Goal: Navigation & Orientation: Find specific page/section

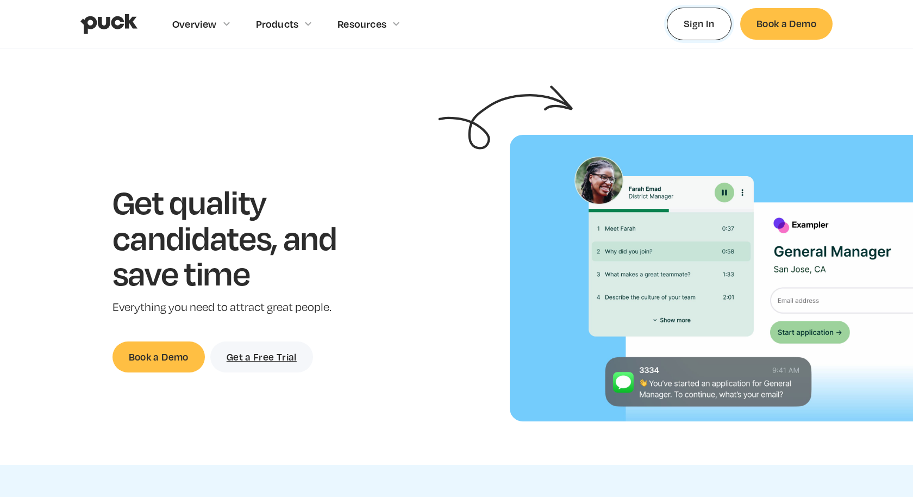
click at [681, 28] on link "Sign In" at bounding box center [699, 24] width 65 height 32
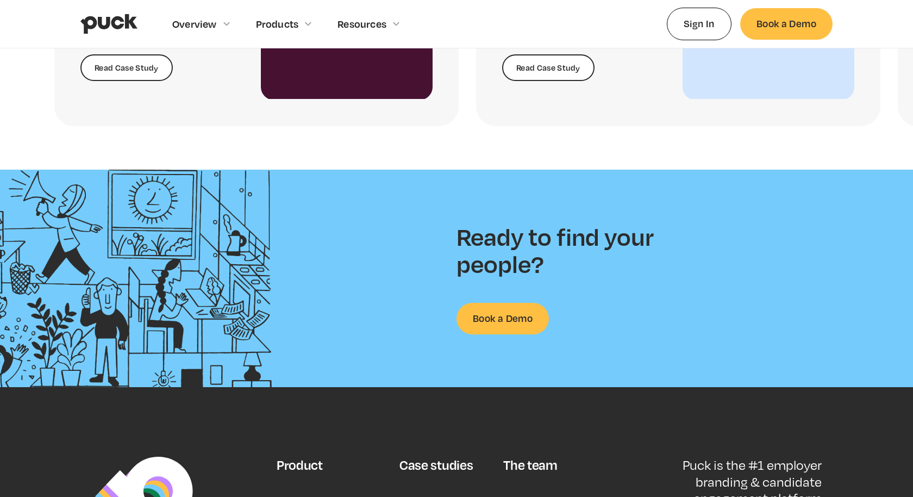
scroll to position [2794, 0]
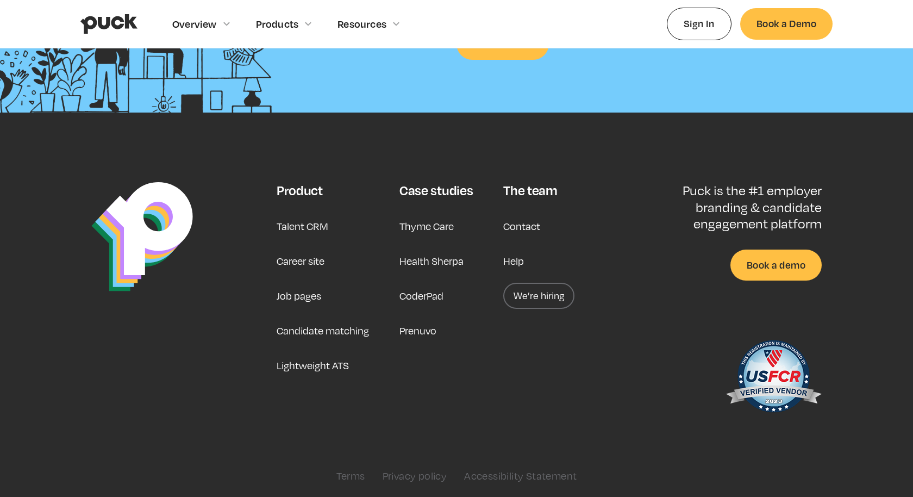
click at [527, 296] on link "We’re hiring" at bounding box center [538, 296] width 71 height 26
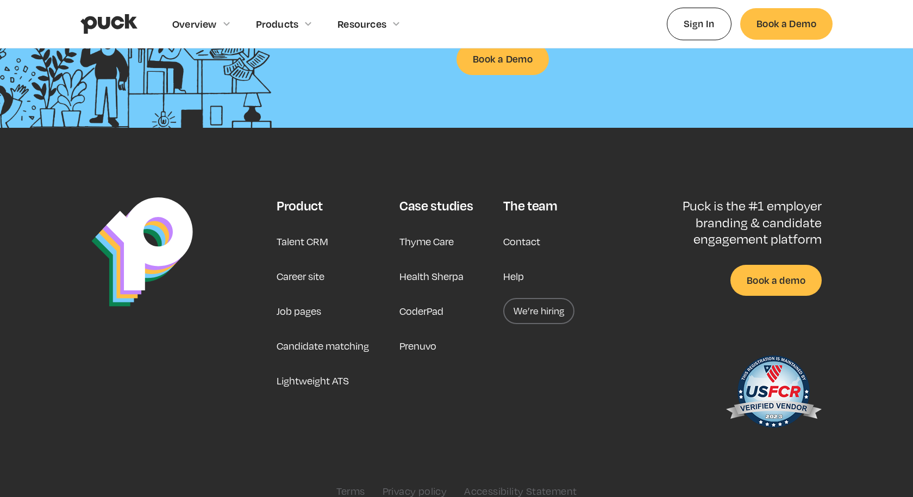
scroll to position [2794, 0]
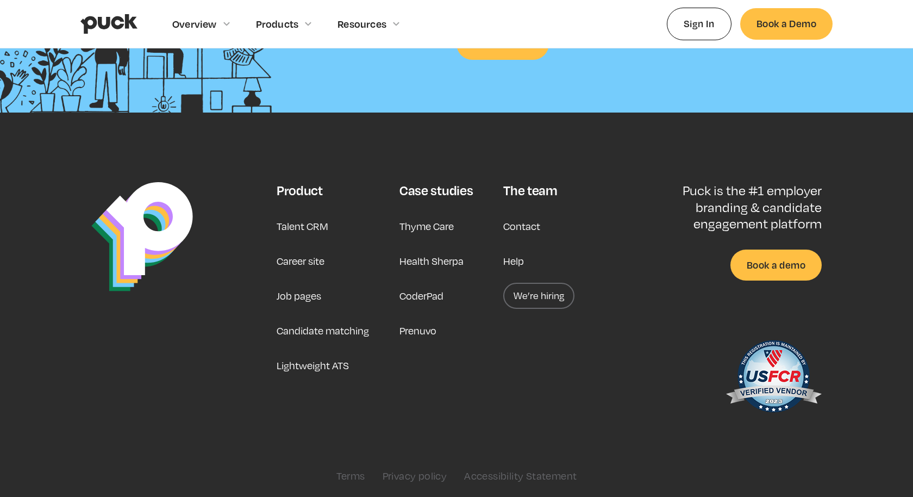
click at [516, 255] on link "Help" at bounding box center [513, 261] width 21 height 26
